Goal: Navigation & Orientation: Find specific page/section

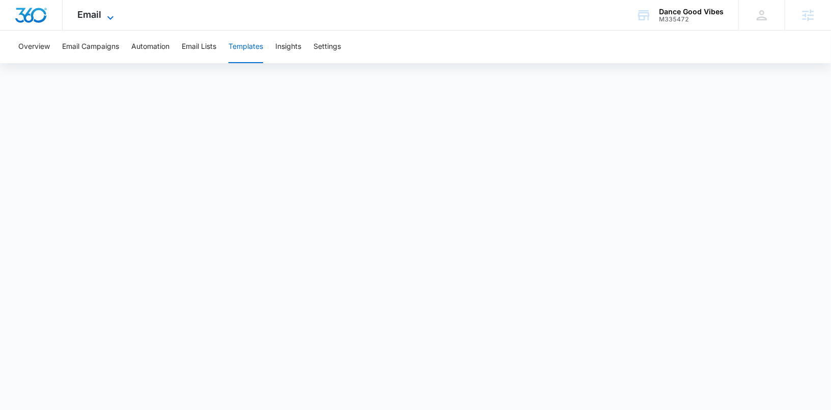
click at [106, 18] on icon at bounding box center [110, 18] width 12 height 12
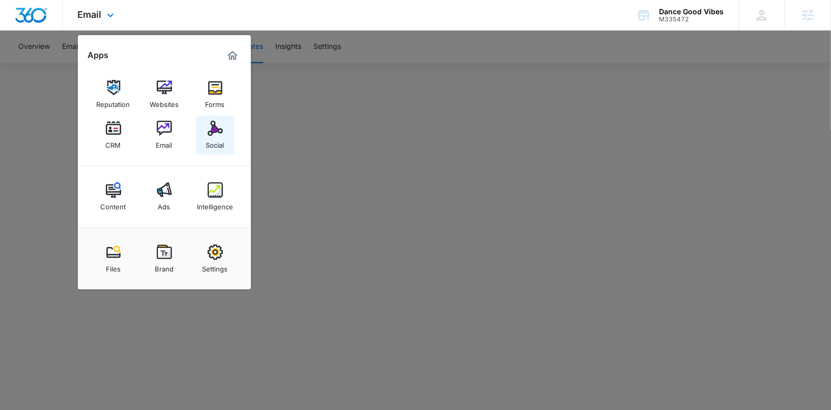
click at [211, 139] on div "Social" at bounding box center [215, 142] width 18 height 13
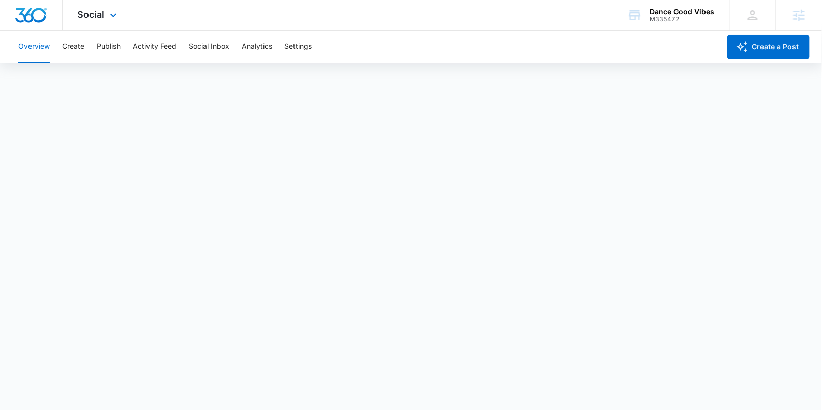
scroll to position [3, 0]
click at [109, 42] on button "Publish" at bounding box center [109, 47] width 24 height 33
click at [85, 73] on button "Schedules" at bounding box center [78, 78] width 35 height 28
click at [91, 21] on div "Social Apps Reputation Websites Forms CRM Email Social Content Ads Intelligence…" at bounding box center [99, 15] width 72 height 30
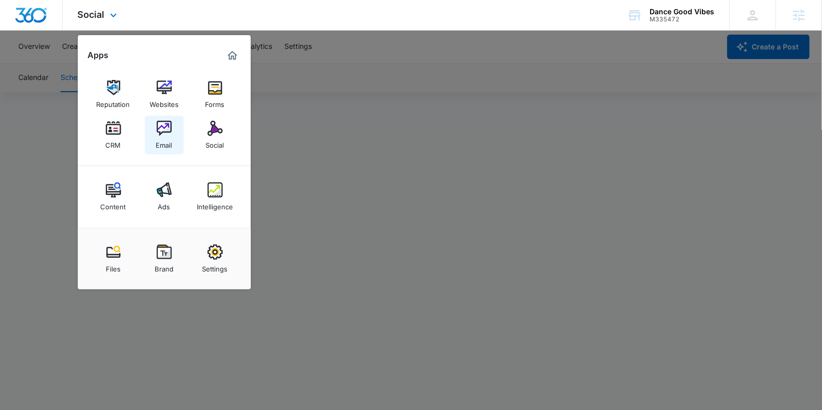
click at [165, 120] on link "Email" at bounding box center [164, 134] width 39 height 39
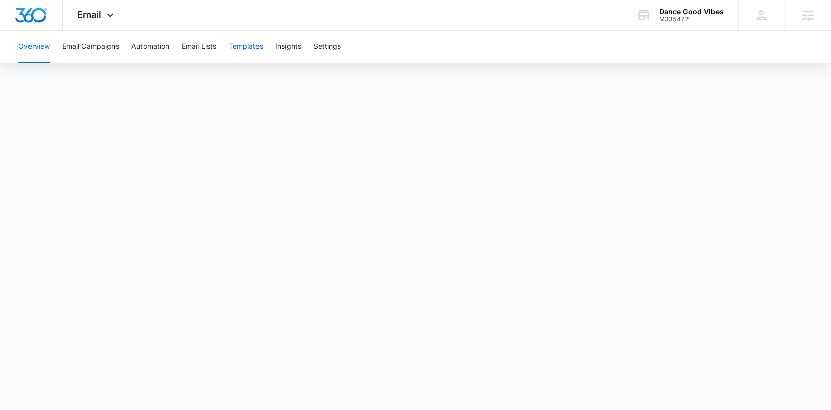
click at [249, 49] on button "Templates" at bounding box center [245, 47] width 35 height 33
